Goal: Transaction & Acquisition: Subscribe to service/newsletter

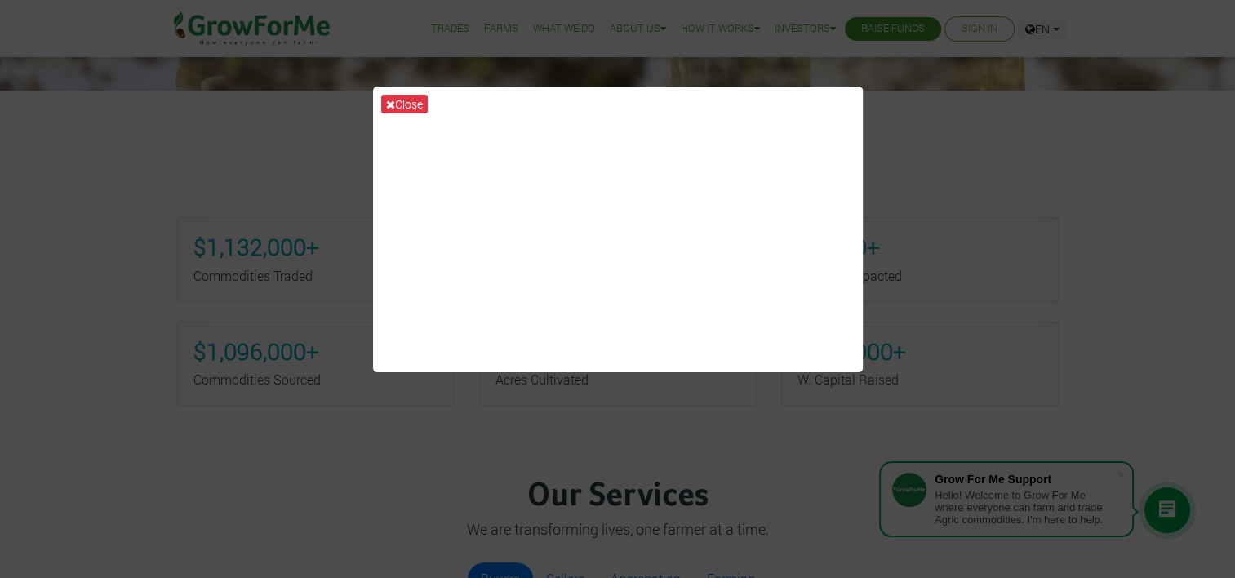
click at [145, 318] on div "Close" at bounding box center [617, 289] width 1235 height 578
click at [408, 104] on button "Close" at bounding box center [404, 104] width 47 height 19
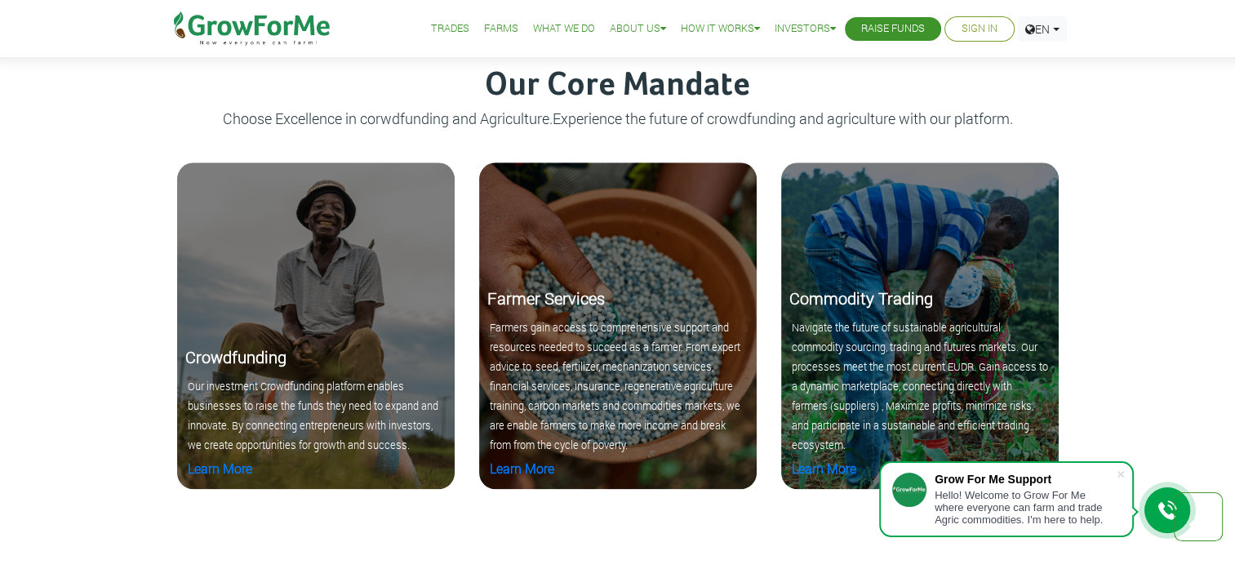
scroll to position [1626, 0]
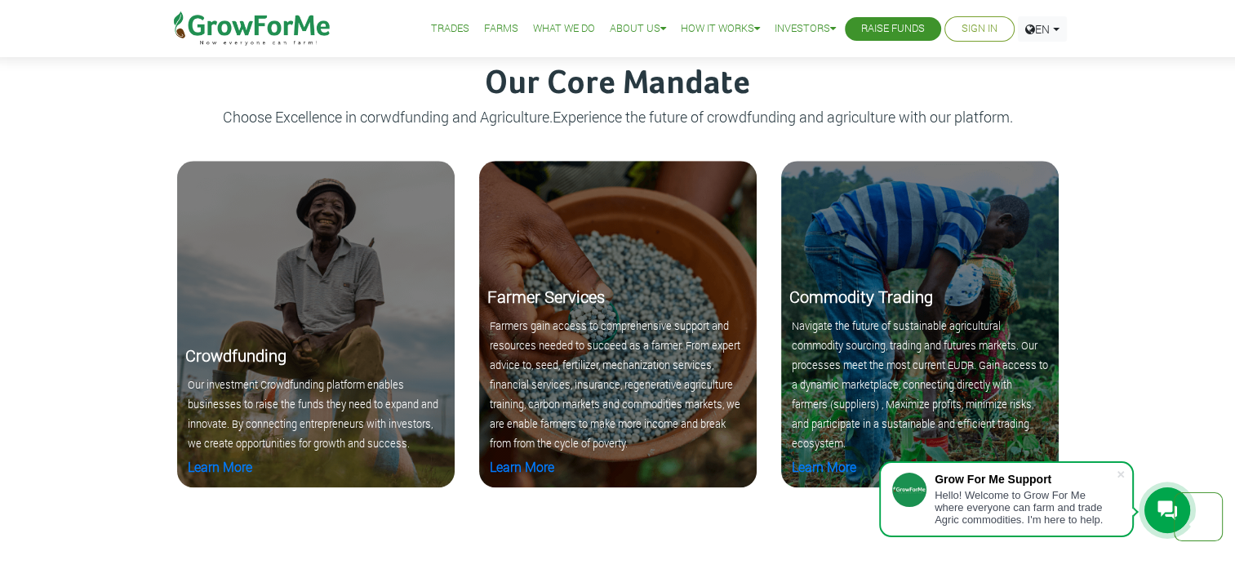
click at [846, 293] on b "Commodity Trading" at bounding box center [861, 296] width 144 height 21
click at [820, 462] on link "Learn More" at bounding box center [824, 466] width 64 height 17
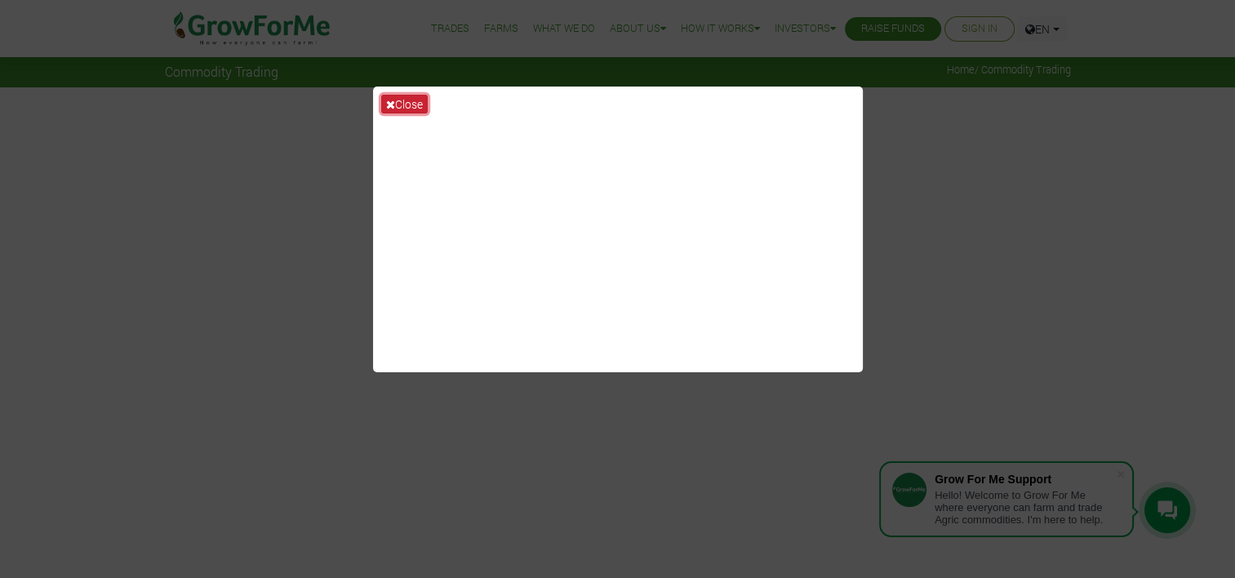
click at [402, 99] on button "Close" at bounding box center [404, 104] width 47 height 19
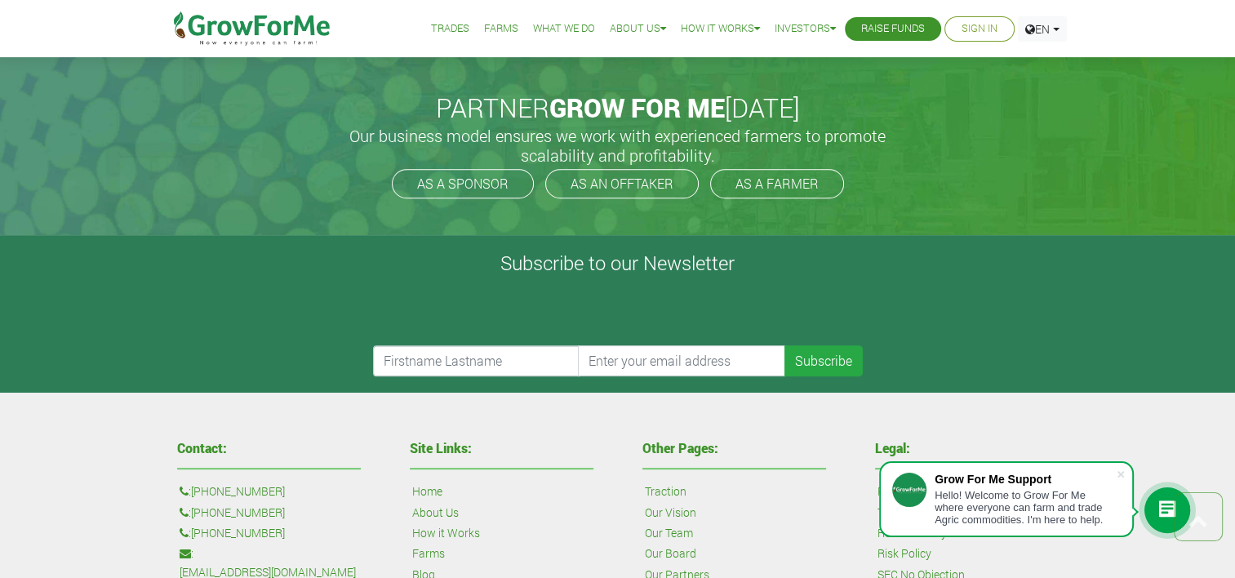
scroll to position [514, 0]
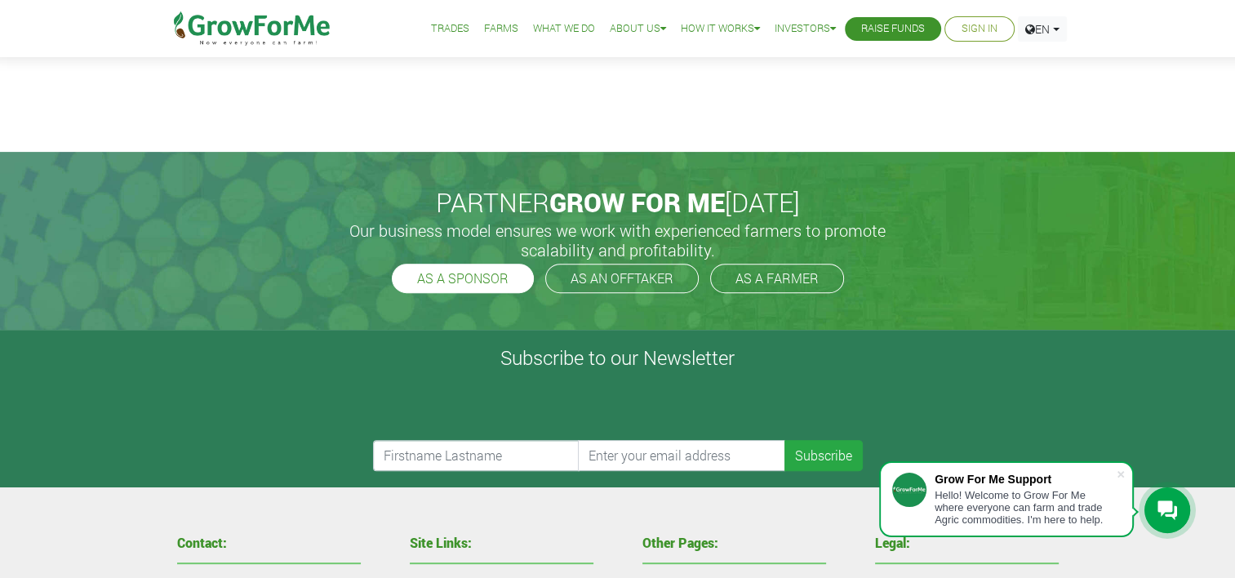
click at [447, 284] on link "AS A SPONSOR" at bounding box center [463, 278] width 142 height 29
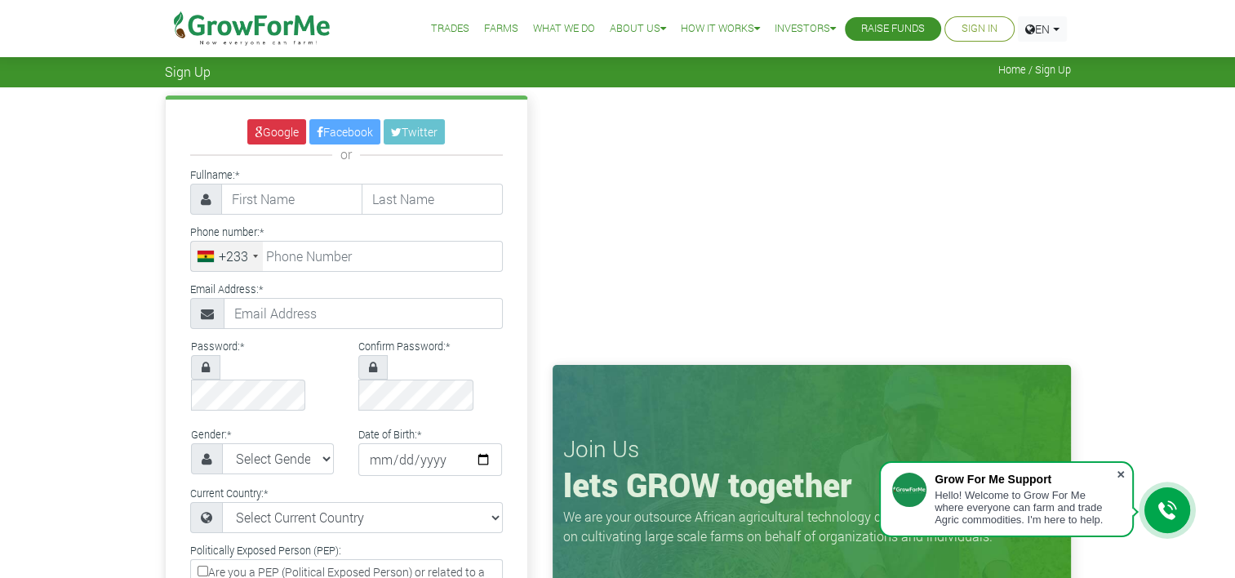
click at [1120, 474] on span at bounding box center [1121, 474] width 16 height 16
